Goal: Information Seeking & Learning: Find specific fact

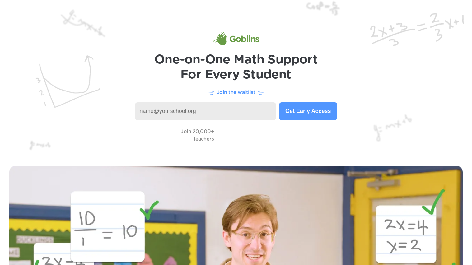
click at [215, 109] on input at bounding box center [205, 111] width 141 height 18
type input "o"
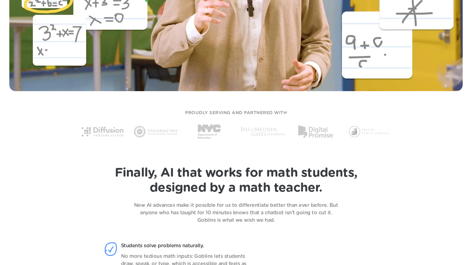
scroll to position [329, 0]
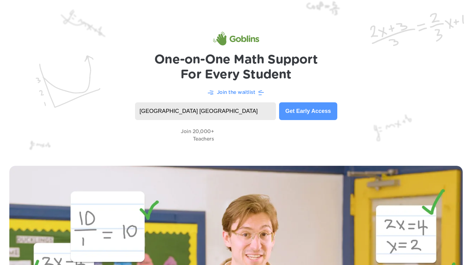
type input "oak hill elementary Somerset ky"
click at [293, 114] on button "Get Early Access" at bounding box center [308, 111] width 58 height 18
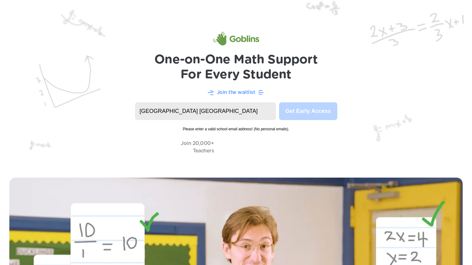
click at [252, 114] on input "oak hill elementary Somerset ky" at bounding box center [205, 111] width 141 height 18
